Goal: Find contact information: Find contact information

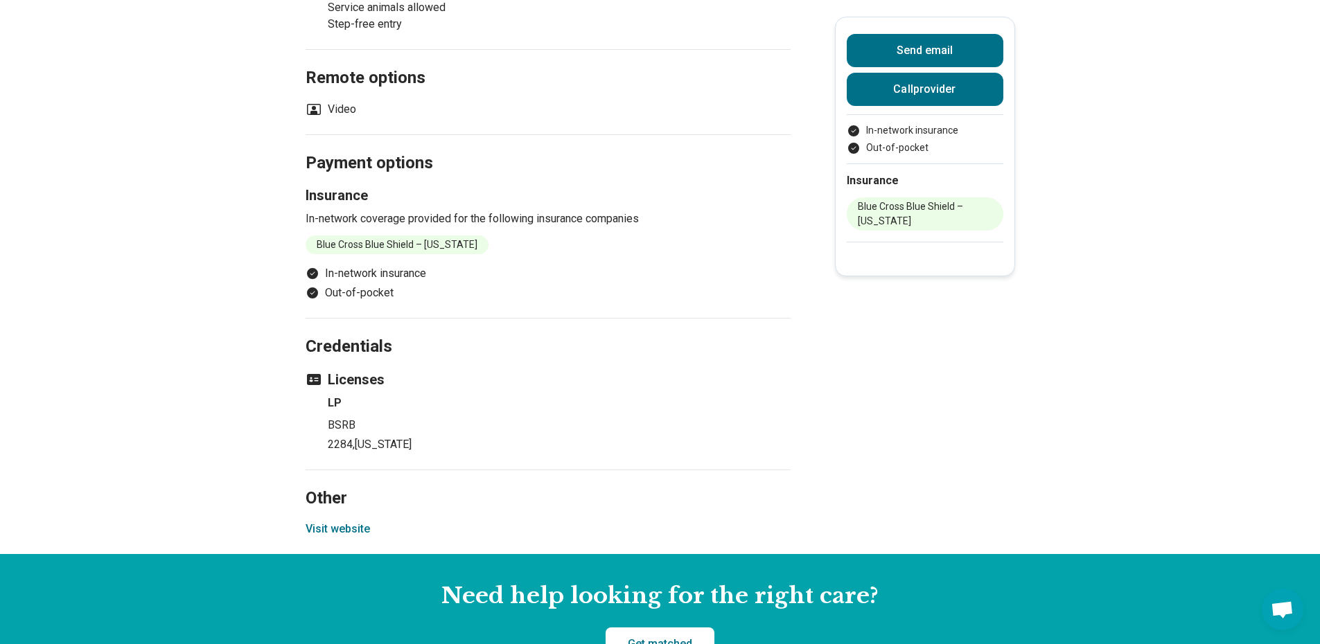
scroll to position [901, 0]
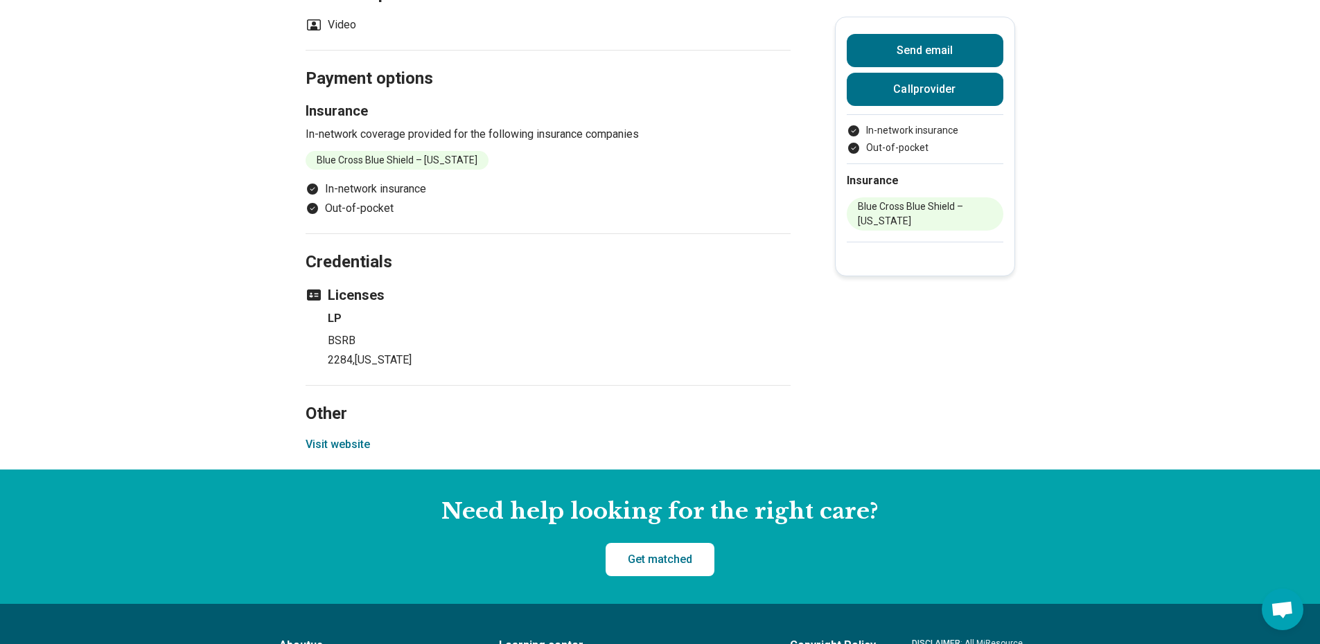
scroll to position [970, 0]
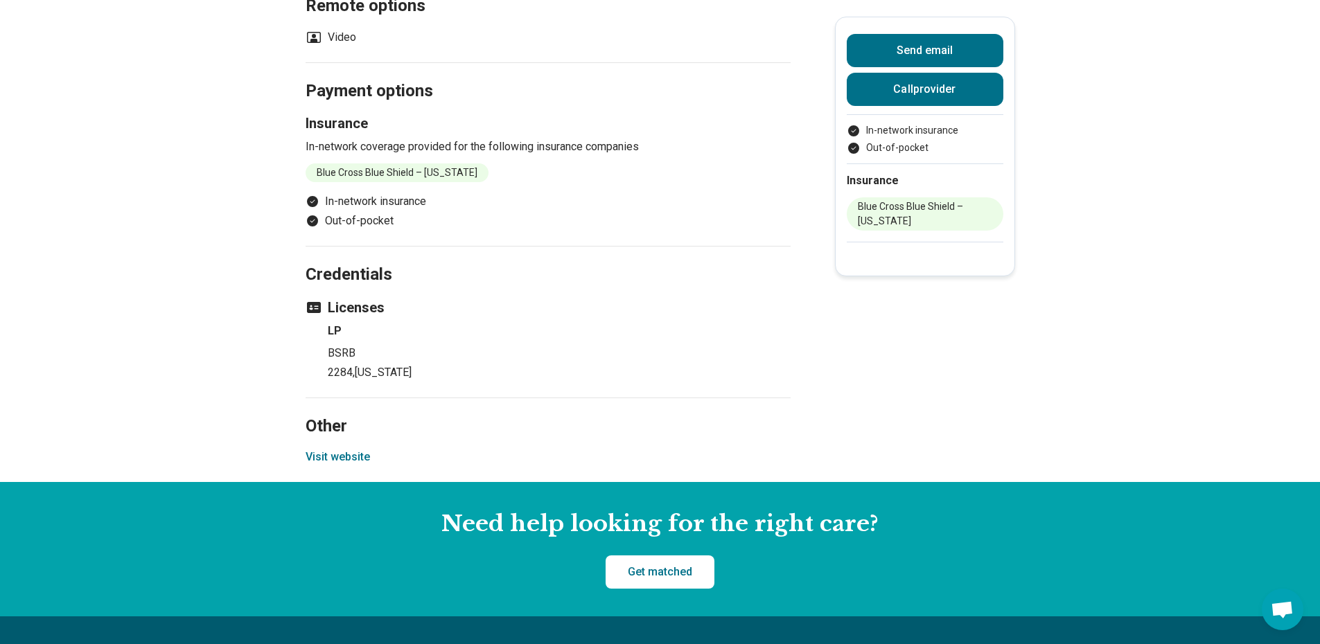
click at [430, 345] on p "BSRB" at bounding box center [559, 353] width 463 height 17
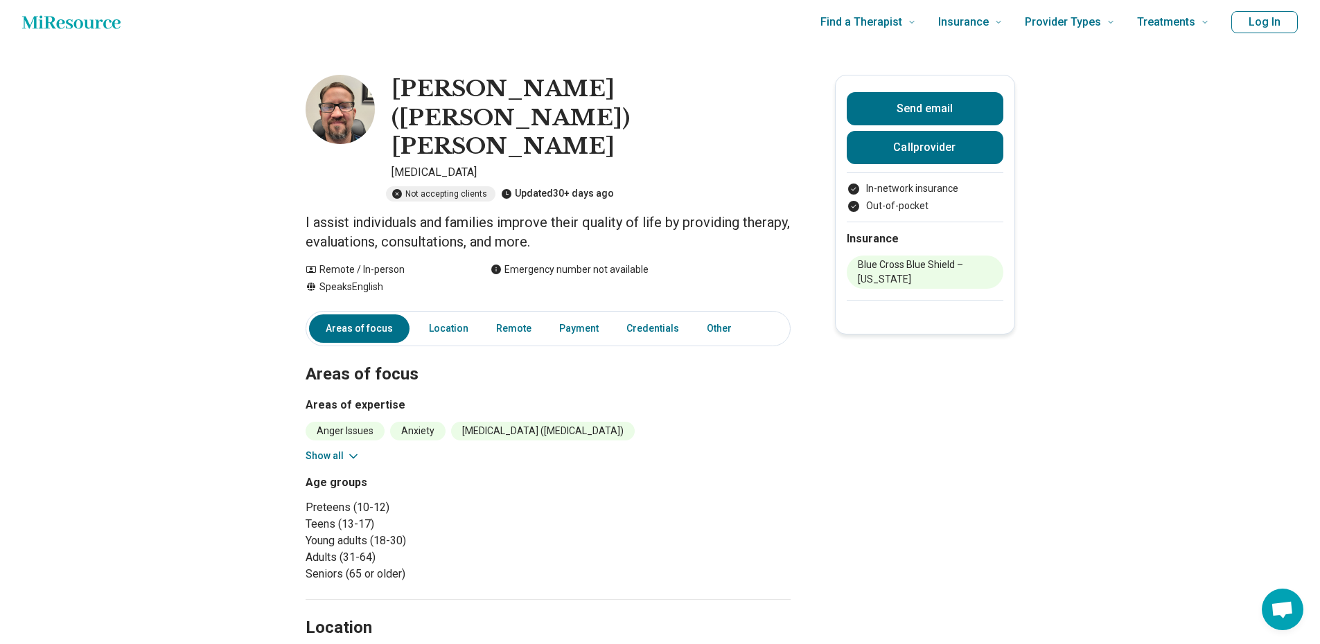
scroll to position [0, 0]
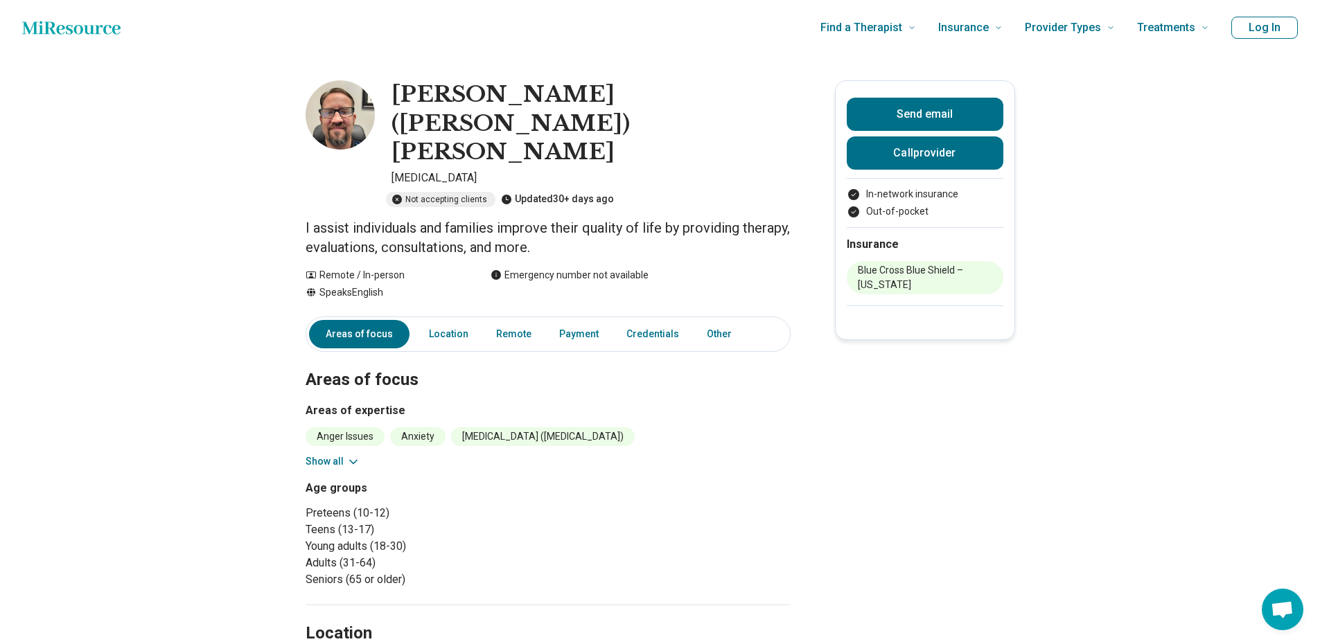
click at [347, 105] on img at bounding box center [340, 114] width 69 height 69
click at [356, 112] on img at bounding box center [340, 114] width 69 height 69
click at [436, 320] on link "Location" at bounding box center [449, 334] width 56 height 28
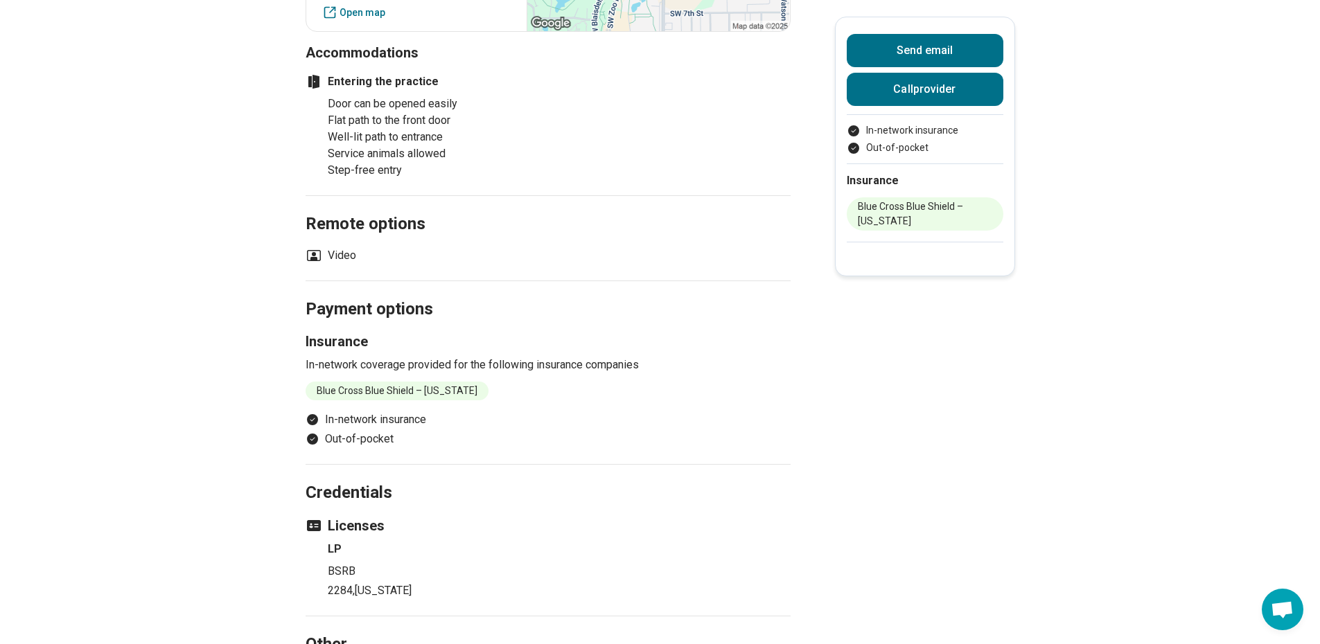
scroll to position [773, 0]
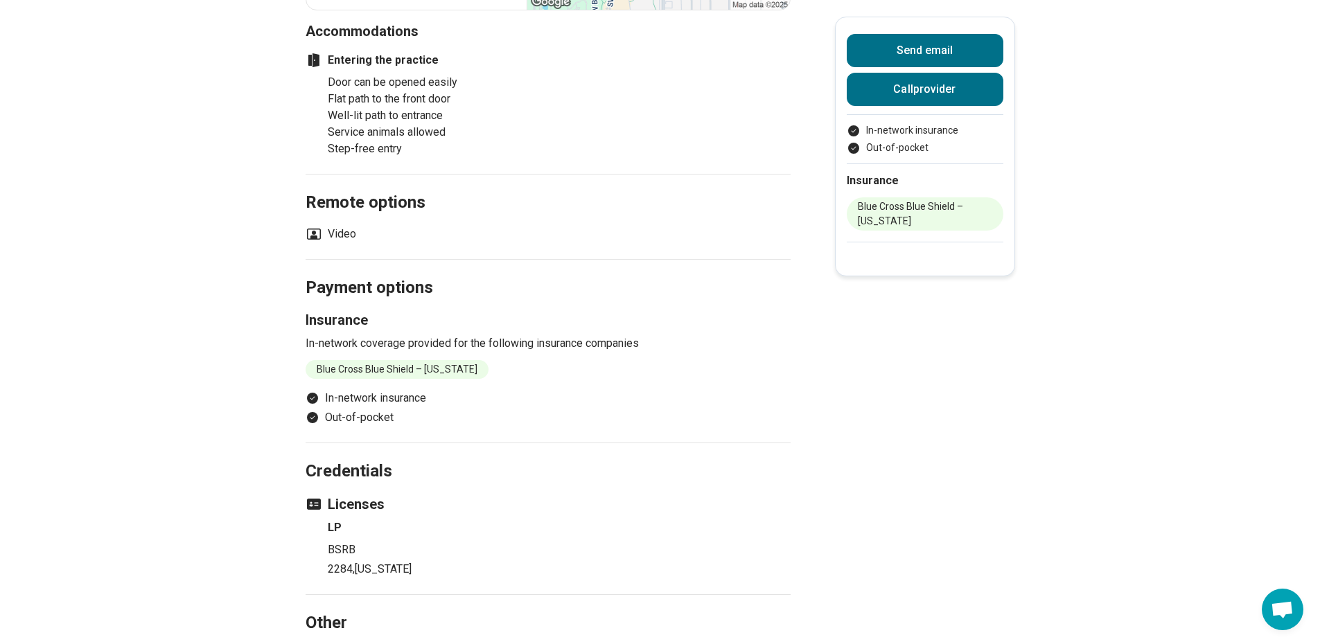
click at [340, 226] on li "Video" at bounding box center [331, 234] width 51 height 17
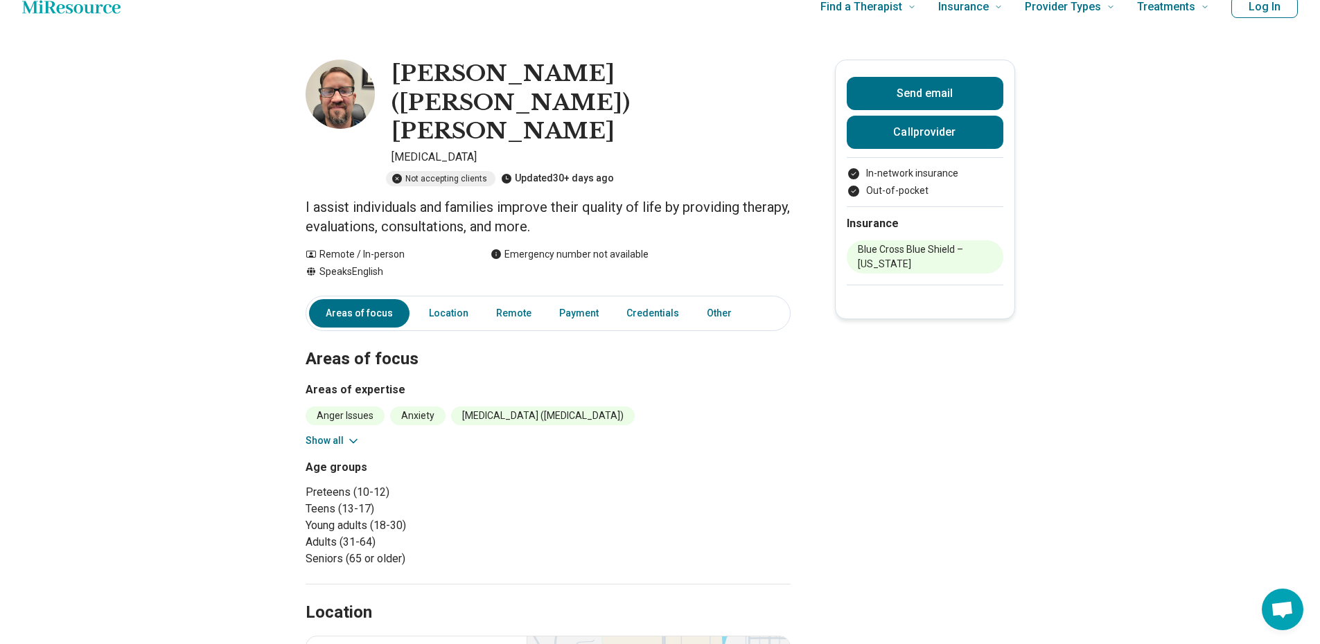
scroll to position [0, 0]
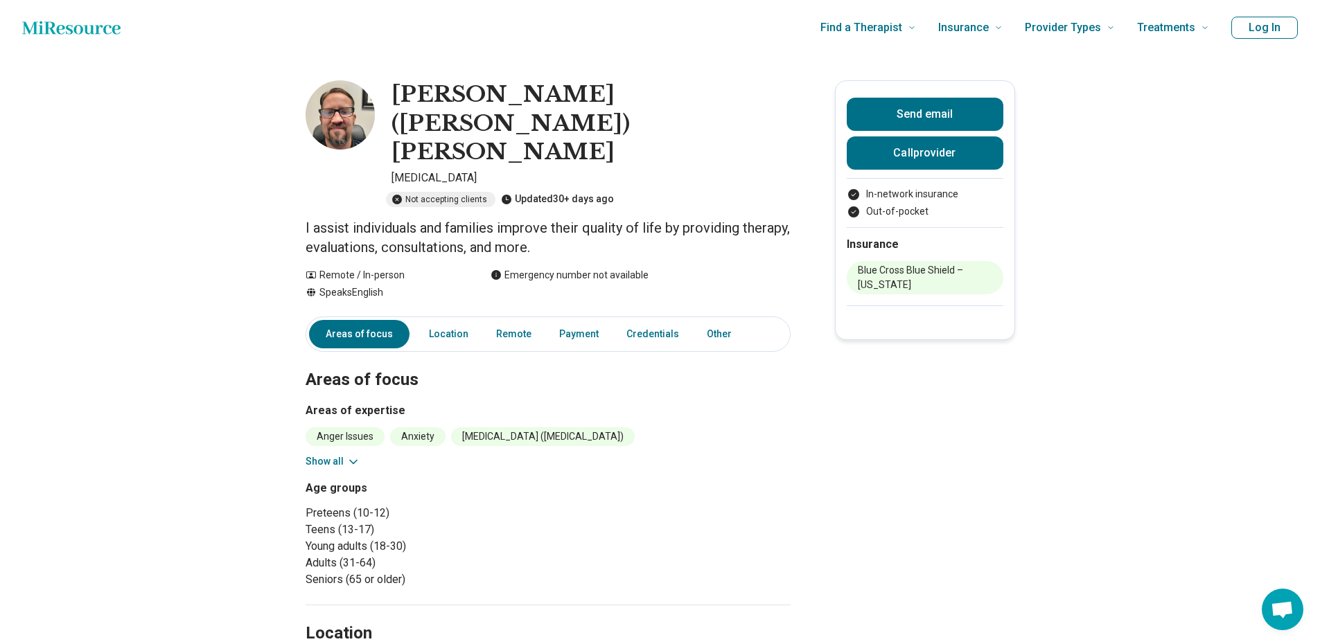
click at [356, 460] on icon at bounding box center [353, 461] width 7 height 3
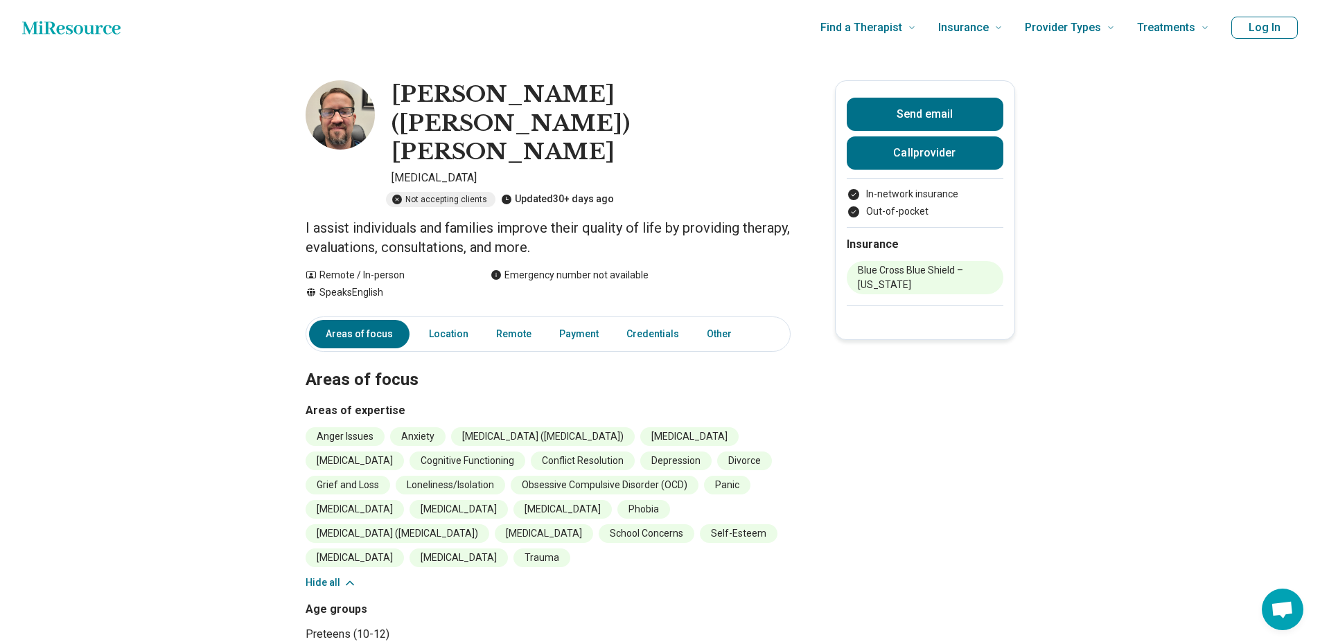
click at [347, 577] on icon at bounding box center [350, 584] width 14 height 14
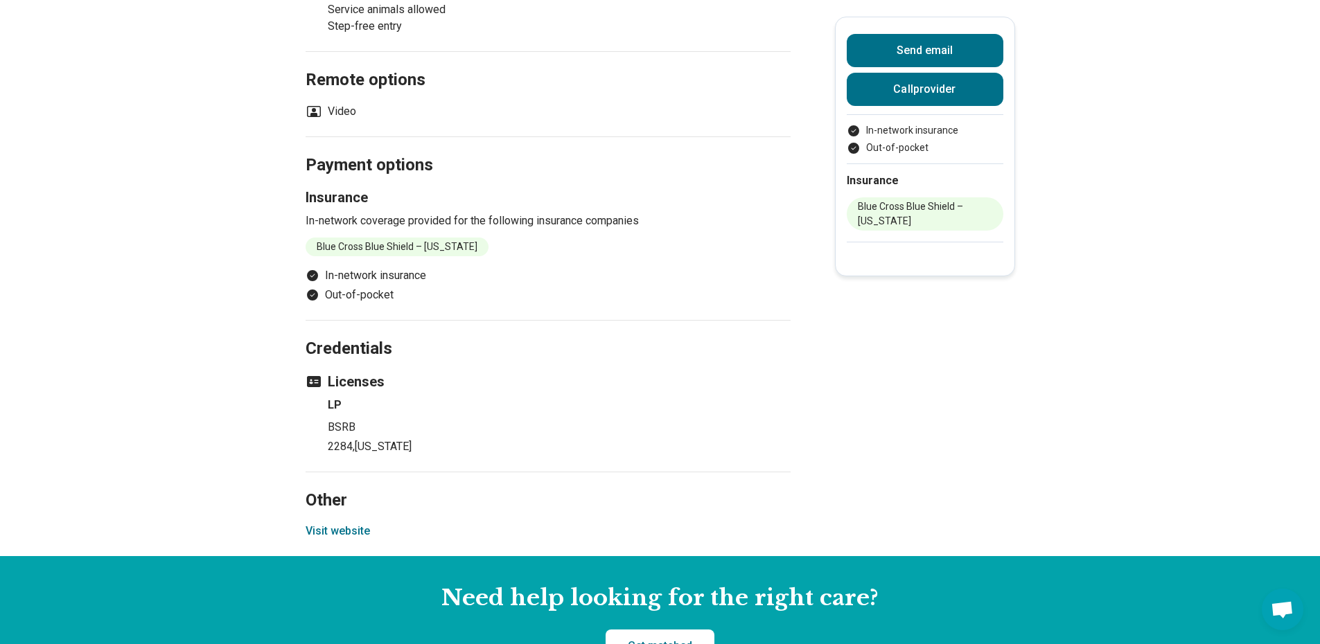
scroll to position [901, 0]
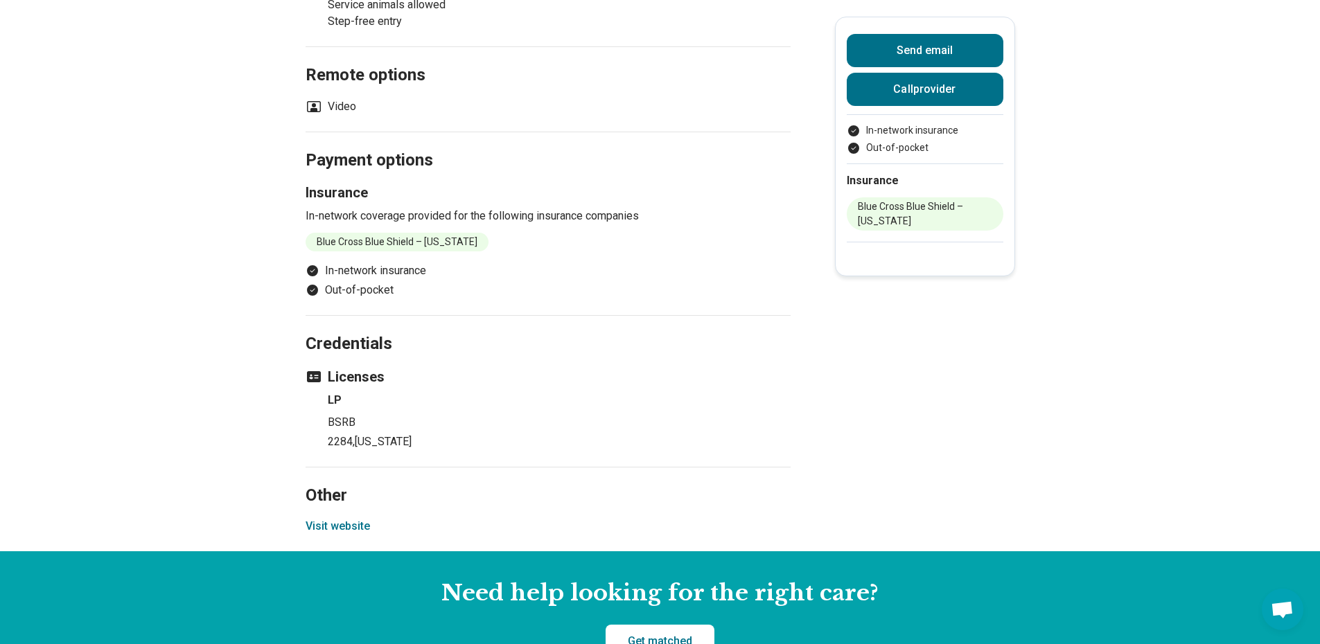
click at [339, 518] on button "Visit website" at bounding box center [338, 526] width 64 height 17
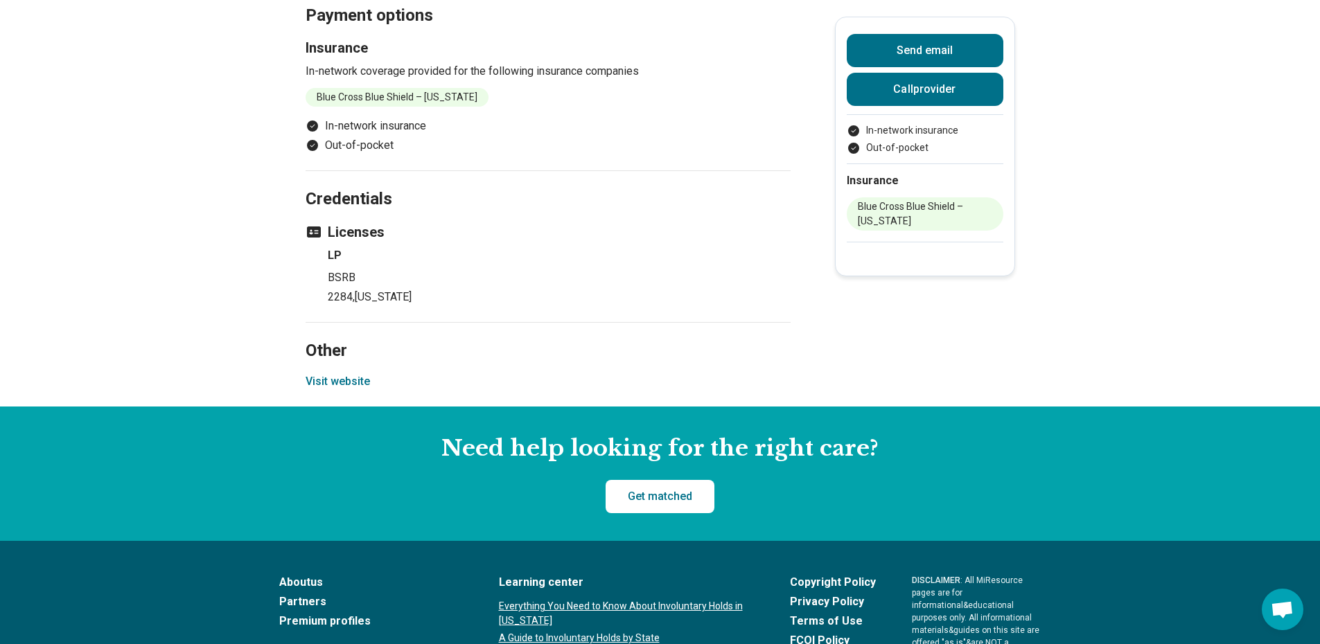
scroll to position [1159, 0]
